Goal: Task Accomplishment & Management: Manage account settings

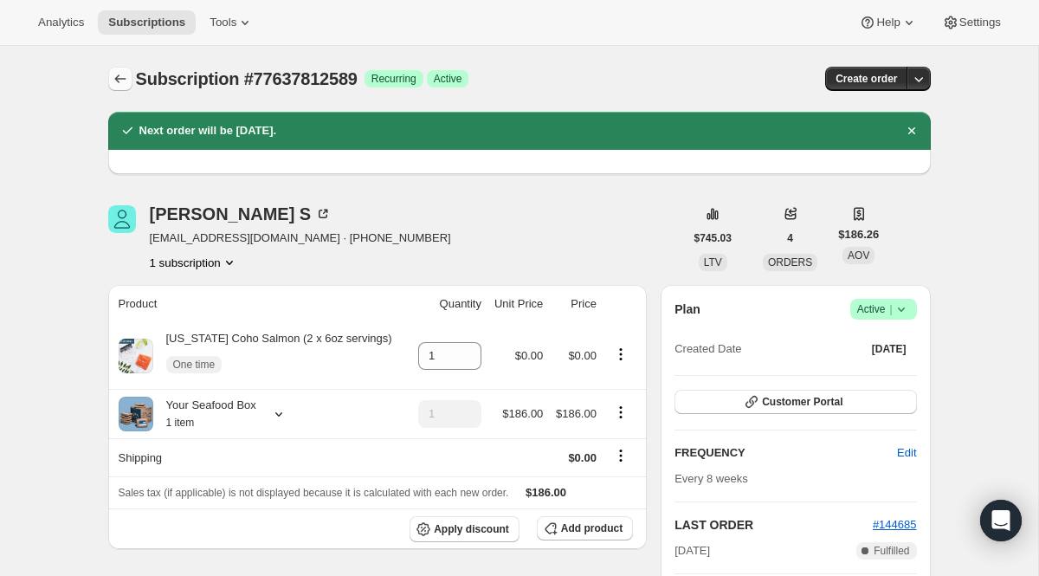
click at [123, 84] on icon "Subscriptions" at bounding box center [120, 78] width 17 height 17
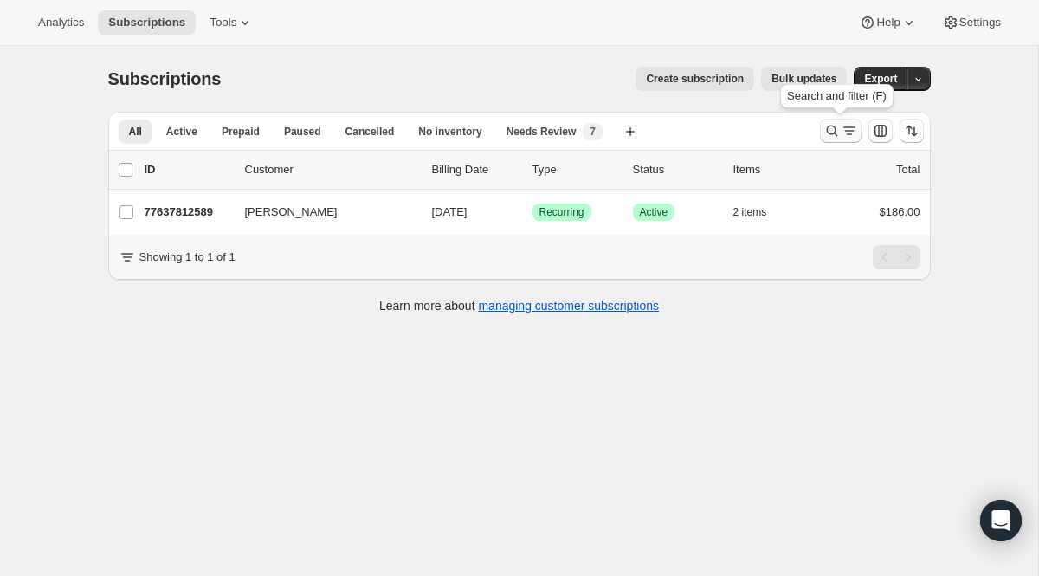
click at [848, 133] on icon "Search and filter results" at bounding box center [849, 130] width 17 height 17
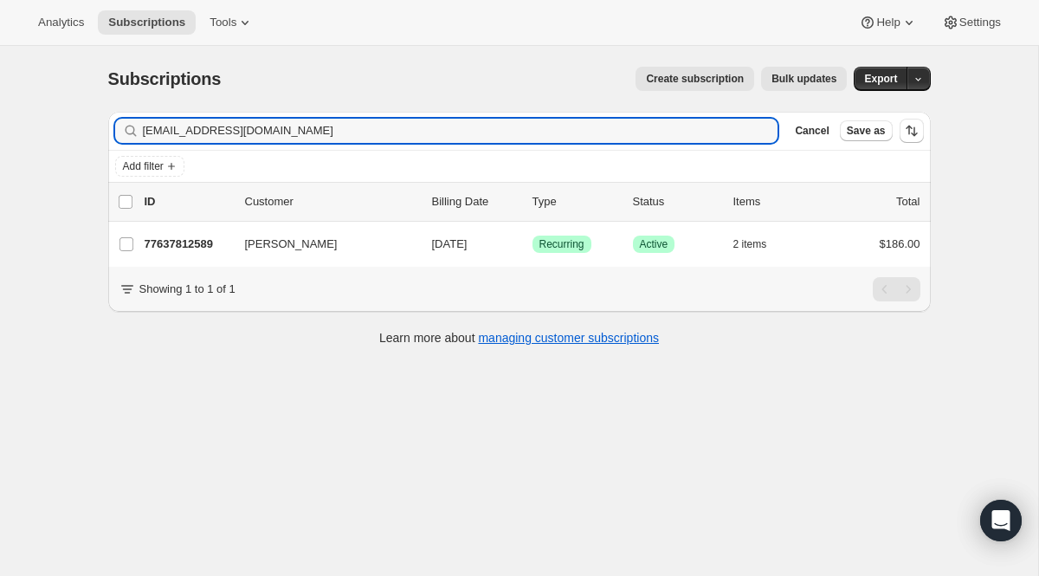
drag, startPoint x: 315, startPoint y: 137, endPoint x: 92, endPoint y: 108, distance: 225.2
click at [92, 108] on div "Subscriptions. This page is ready Subscriptions Create subscription Bulk update…" at bounding box center [519, 205] width 864 height 318
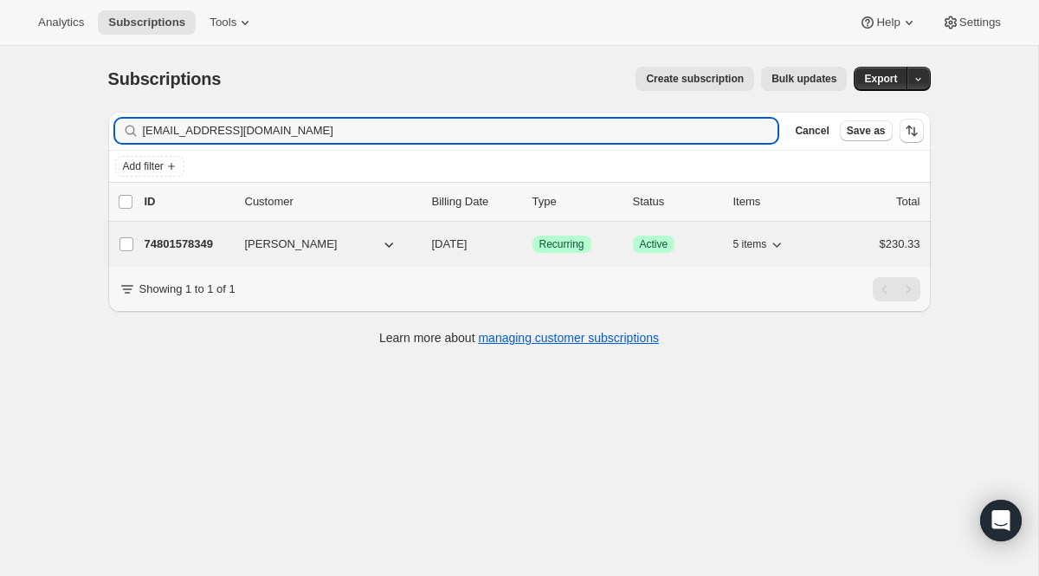
type input "[EMAIL_ADDRESS][DOMAIN_NAME]"
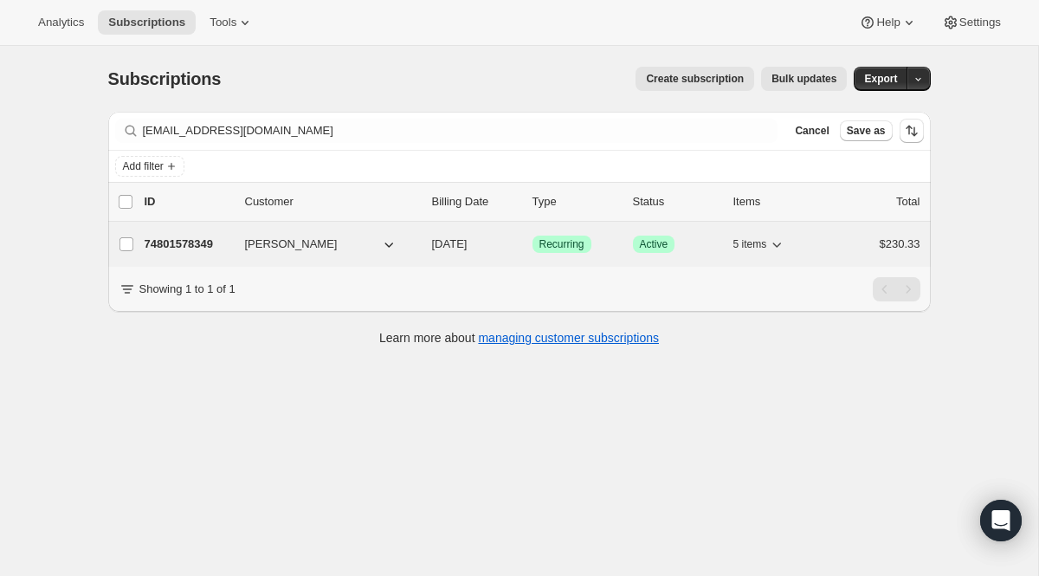
click at [558, 242] on span "Recurring" at bounding box center [561, 244] width 45 height 14
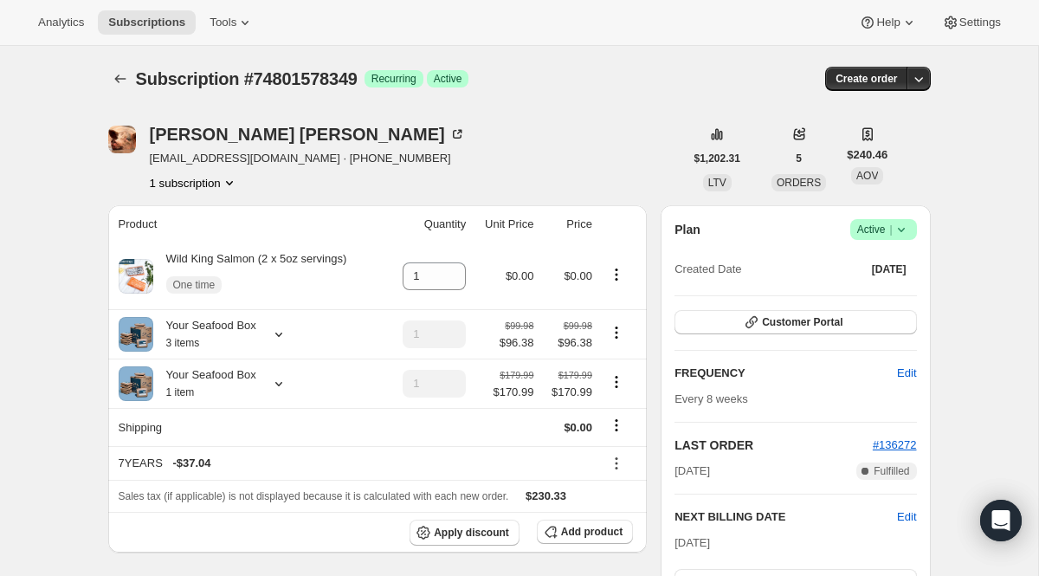
click at [886, 236] on span "Active |" at bounding box center [883, 229] width 53 height 17
click at [866, 299] on span "Cancel subscription" at bounding box center [877, 293] width 98 height 13
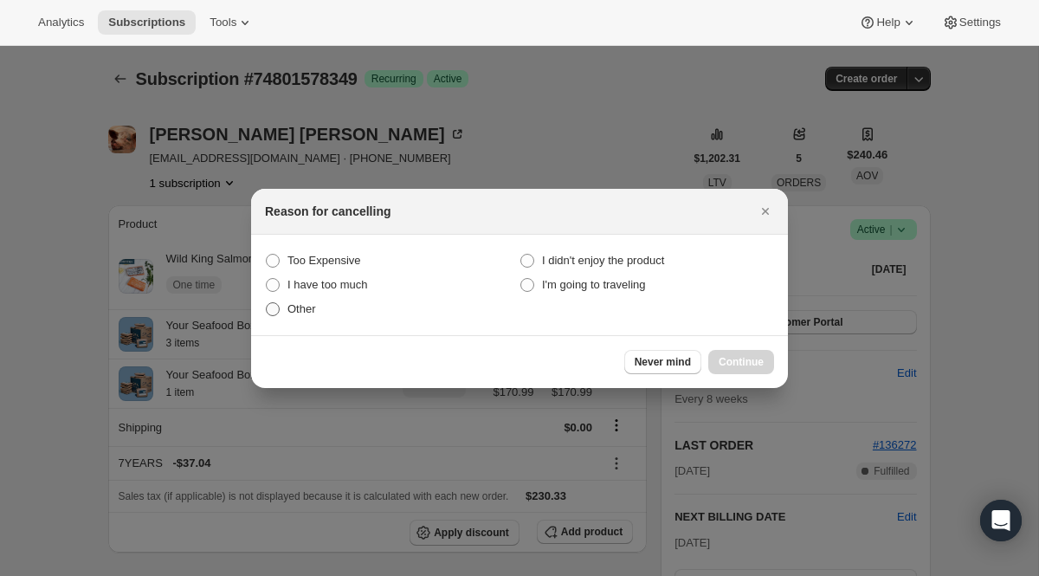
click at [301, 309] on span "Other" at bounding box center [301, 308] width 29 height 13
click at [267, 303] on input "Other" at bounding box center [266, 302] width 1 height 1
radio input "true"
click at [713, 357] on button "Continue" at bounding box center [741, 362] width 66 height 24
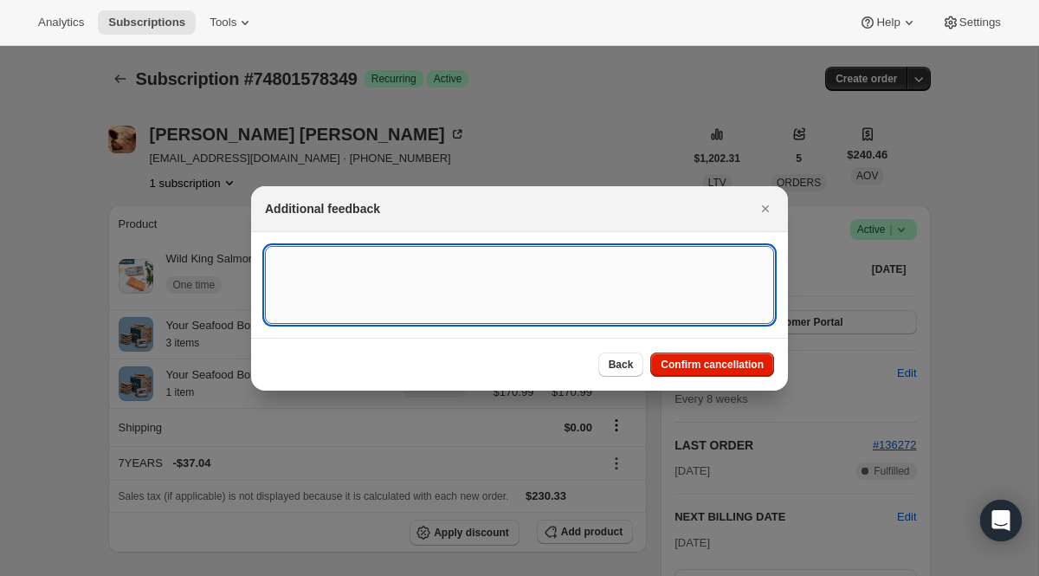
click at [441, 258] on textarea ":rit:" at bounding box center [519, 285] width 509 height 78
paste textarea "Hi team, please unsubscribe me from this product. I lost my job at the beginnin…"
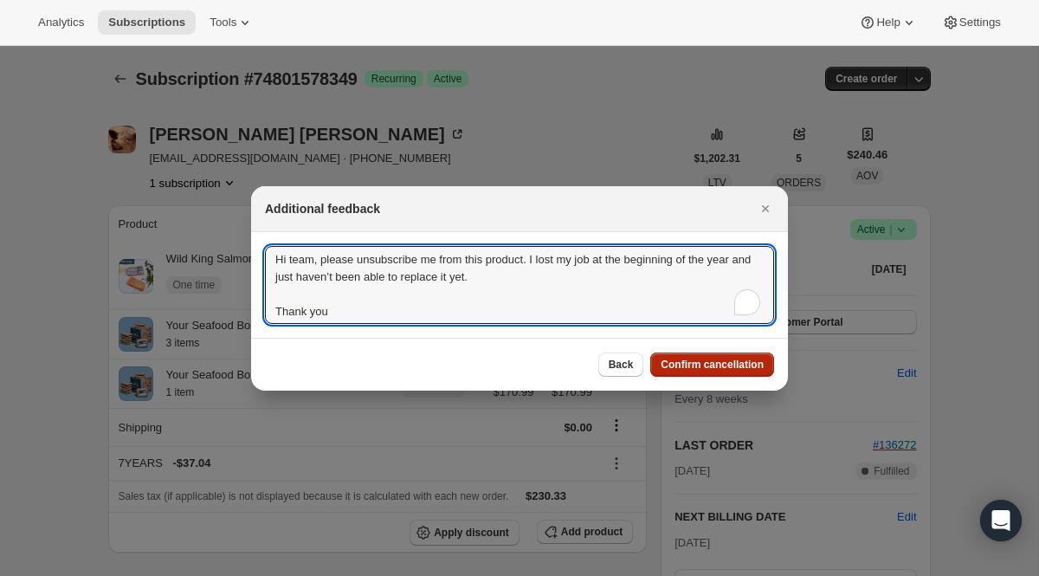
type textarea "Hi team, please unsubscribe me from this product. I lost my job at the beginnin…"
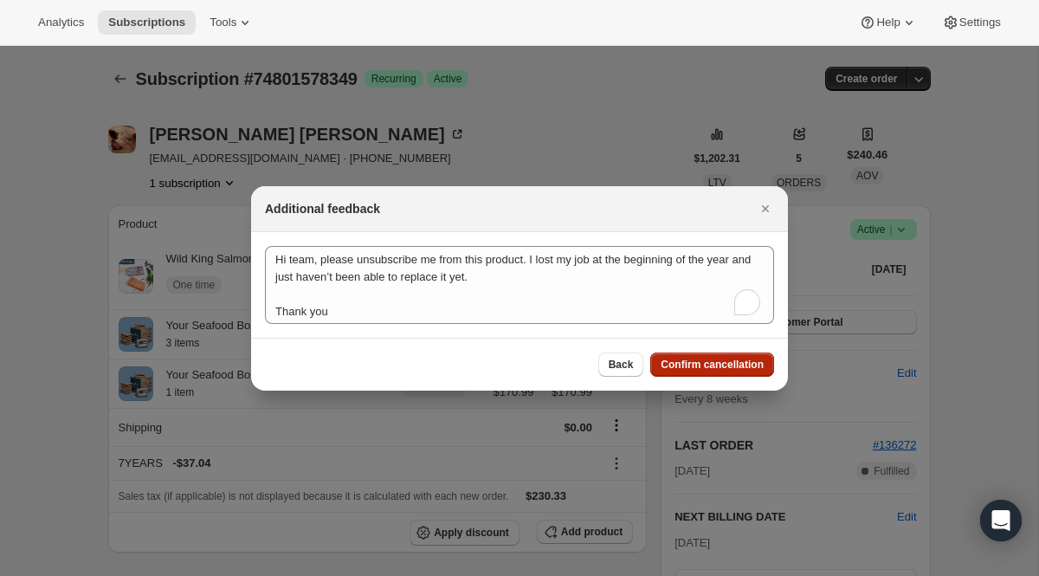
click at [716, 361] on span "Confirm cancellation" at bounding box center [712, 365] width 103 height 14
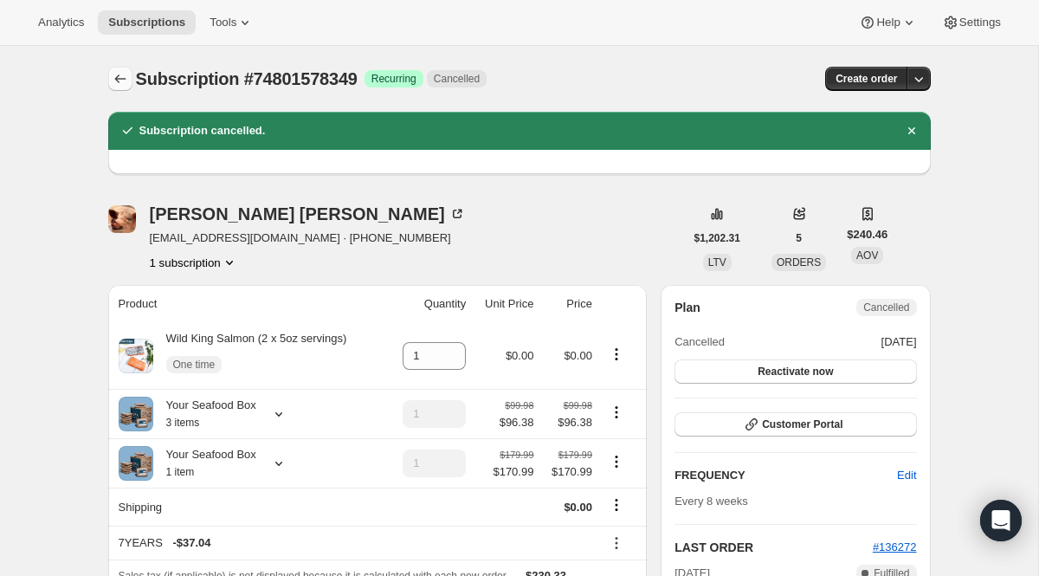
click at [127, 71] on icon "Subscriptions" at bounding box center [120, 78] width 17 height 17
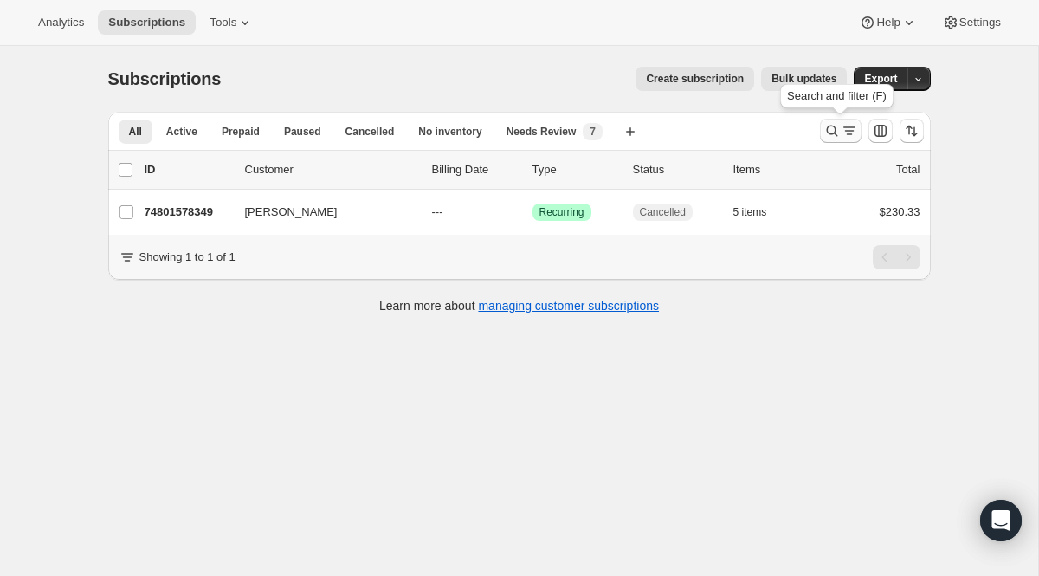
click at [832, 130] on icon "Search and filter results" at bounding box center [831, 130] width 17 height 17
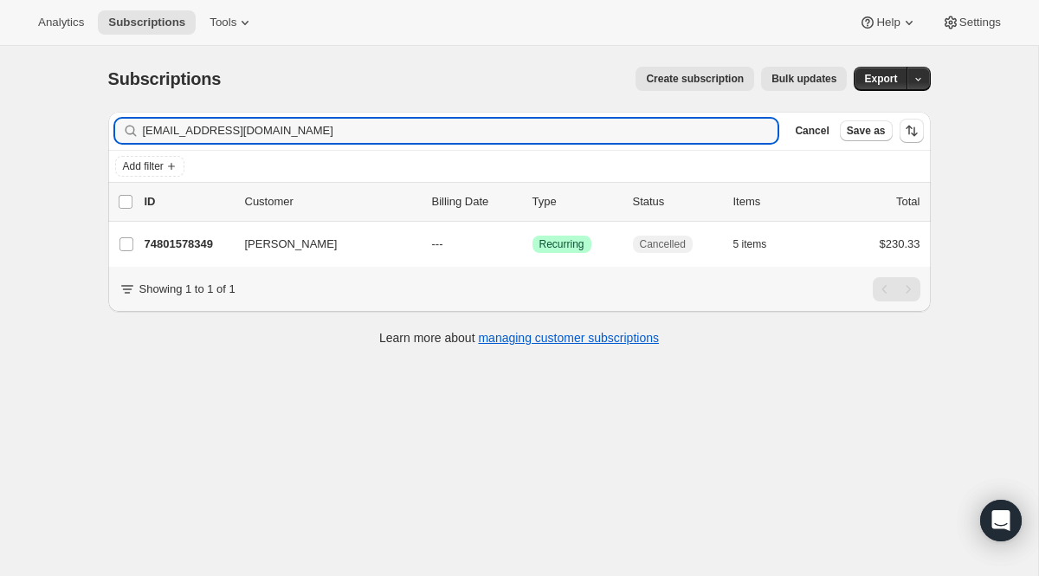
click at [323, 159] on div "Add filter" at bounding box center [519, 166] width 809 height 21
drag, startPoint x: 336, startPoint y: 137, endPoint x: 9, endPoint y: 94, distance: 330.1
click at [9, 94] on div "Subscriptions. This page is ready Subscriptions Create subscription Bulk update…" at bounding box center [519, 334] width 1038 height 576
paste input "nancyscasa"
type input "[EMAIL_ADDRESS][DOMAIN_NAME]"
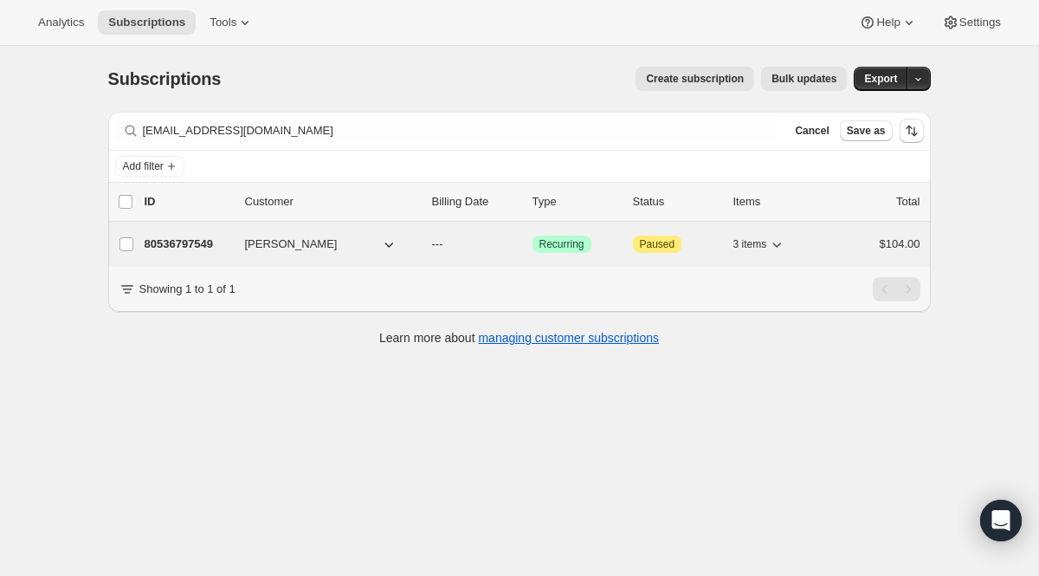
click at [547, 237] on span "Recurring" at bounding box center [561, 244] width 45 height 14
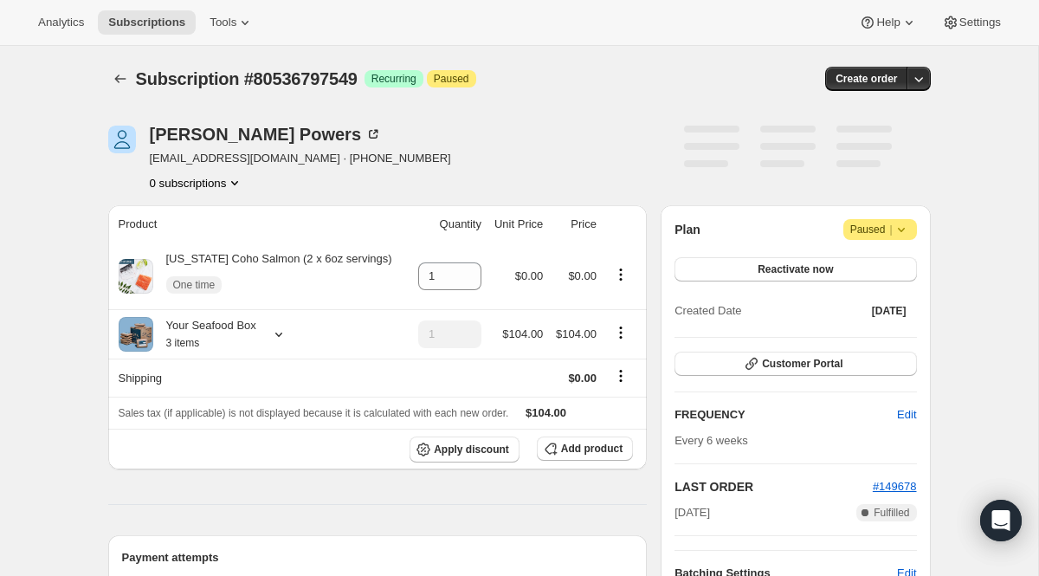
click at [866, 229] on span "Paused |" at bounding box center [880, 229] width 60 height 17
click at [865, 255] on span "Cancel subscription" at bounding box center [874, 263] width 98 height 17
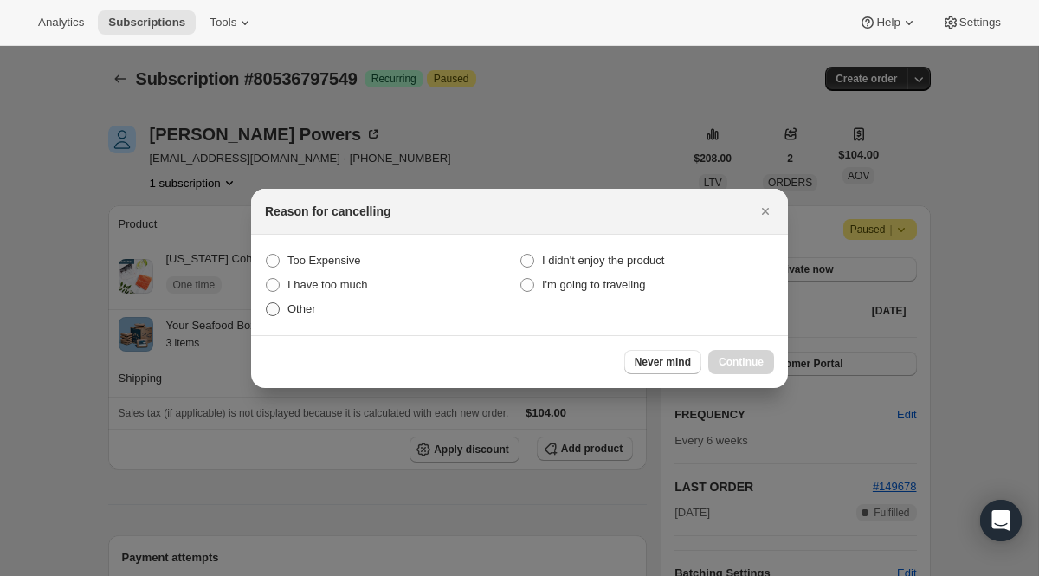
click at [315, 307] on span "Other" at bounding box center [301, 308] width 29 height 13
click at [267, 303] on input "Other" at bounding box center [266, 302] width 1 height 1
radio input "true"
click at [743, 365] on span "Continue" at bounding box center [741, 362] width 45 height 14
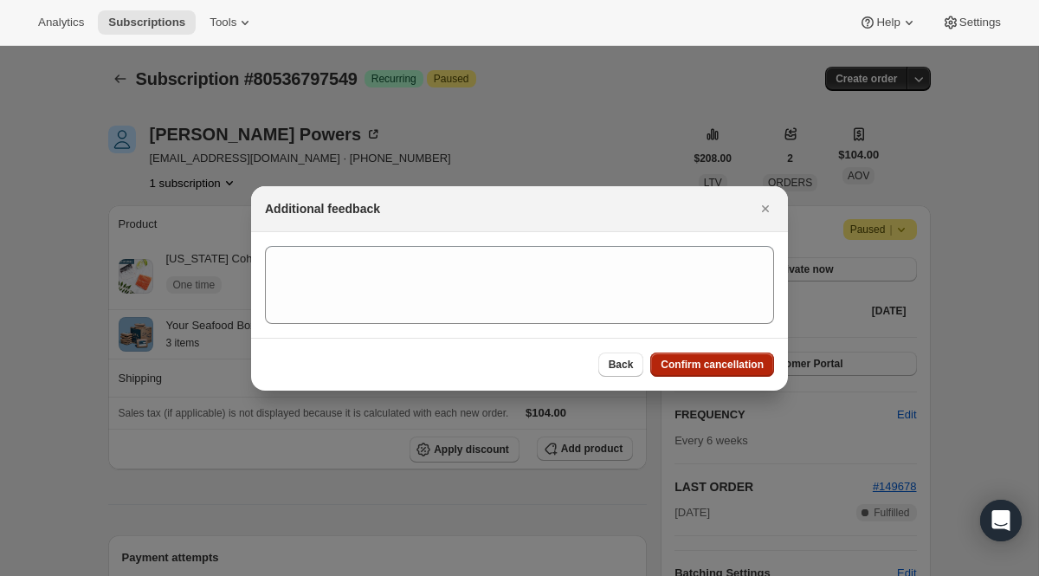
click at [743, 365] on span "Confirm cancellation" at bounding box center [712, 365] width 103 height 14
